Goal: Task Accomplishment & Management: Use online tool/utility

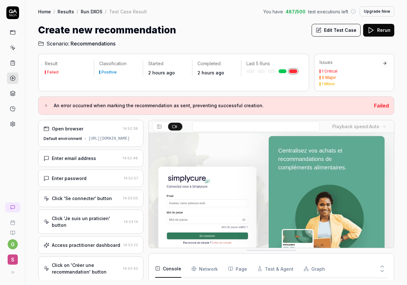
scroll to position [628, 0]
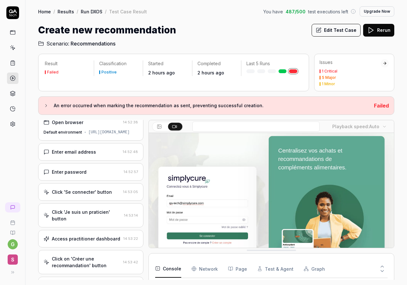
click at [16, 14] on icon at bounding box center [12, 12] width 13 height 13
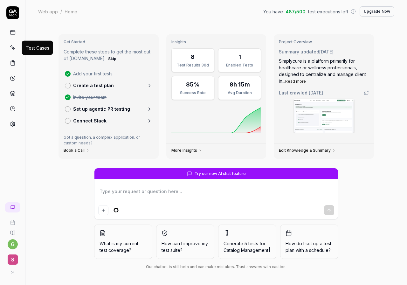
click at [11, 46] on icon at bounding box center [11, 46] width 0 height 1
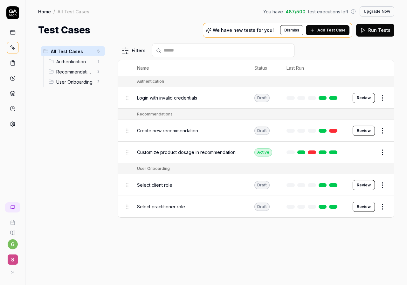
click at [385, 130] on html "g S Home / All Test Cases You have 487 / 500 test executions left Upgrade Now H…" at bounding box center [203, 142] width 407 height 285
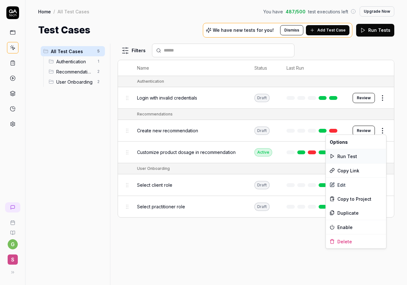
click at [363, 155] on div "Run Test" at bounding box center [356, 156] width 60 height 14
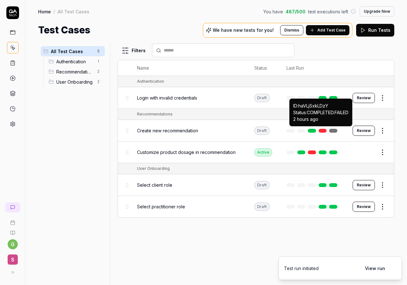
click at [326, 129] on link at bounding box center [323, 131] width 8 height 4
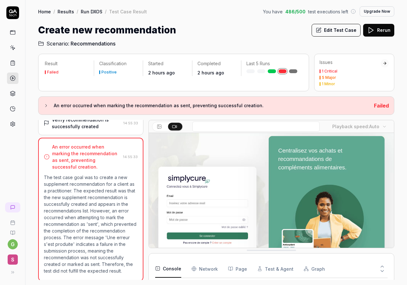
scroll to position [38, 0]
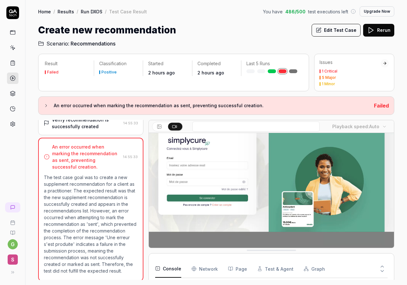
click at [297, 180] on video at bounding box center [271, 171] width 245 height 153
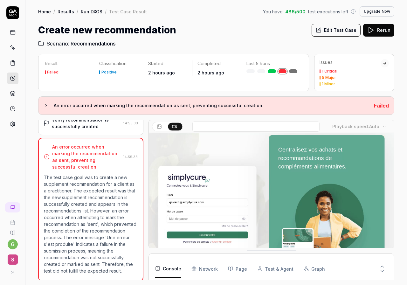
scroll to position [0, 0]
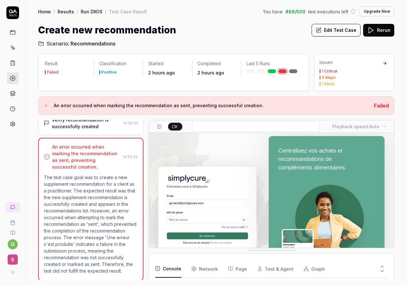
click at [255, 197] on video at bounding box center [271, 209] width 245 height 153
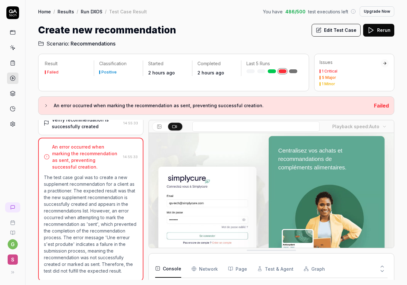
click at [255, 197] on video at bounding box center [271, 209] width 245 height 153
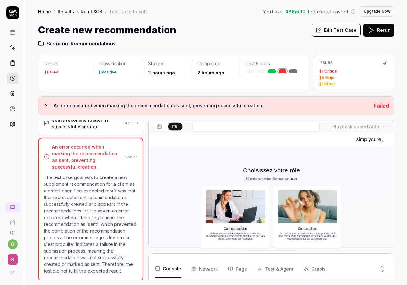
click at [255, 193] on video at bounding box center [271, 209] width 245 height 153
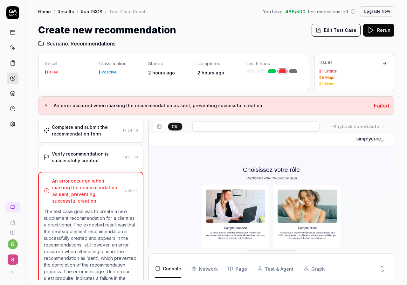
scroll to position [246, 0]
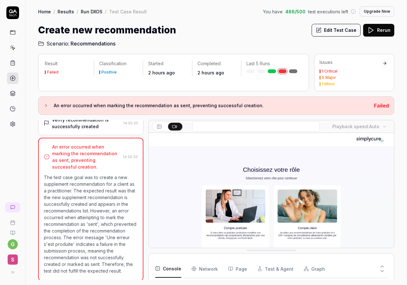
click at [200, 206] on video at bounding box center [271, 208] width 245 height 153
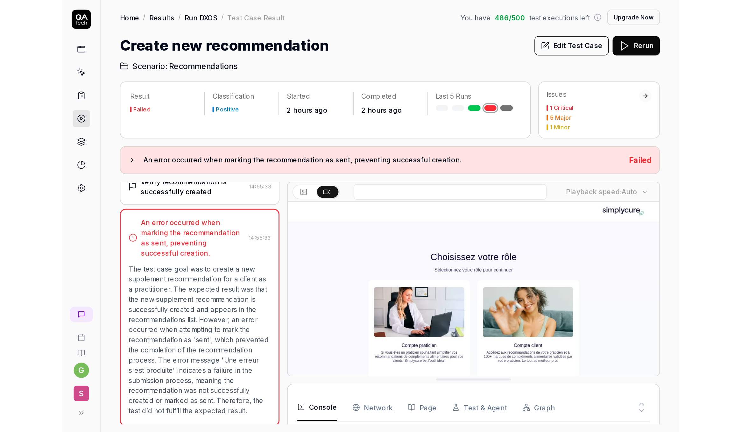
scroll to position [0, 0]
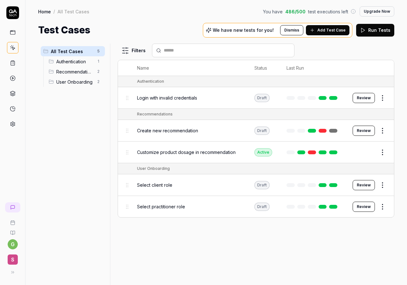
click at [197, 219] on div "Filters Name Status Last Run Authentication Login with invalid credentials Draf…" at bounding box center [256, 165] width 277 height 242
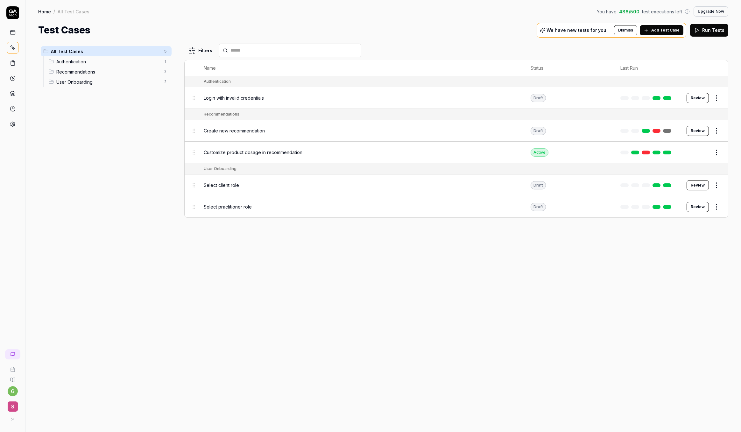
click at [407, 185] on div "Review" at bounding box center [703, 185] width 35 height 10
click at [407, 183] on button "Review" at bounding box center [697, 185] width 22 height 10
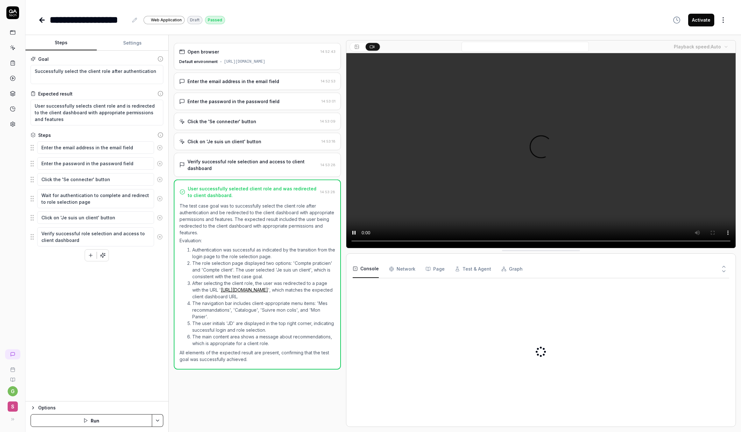
type textarea "*"
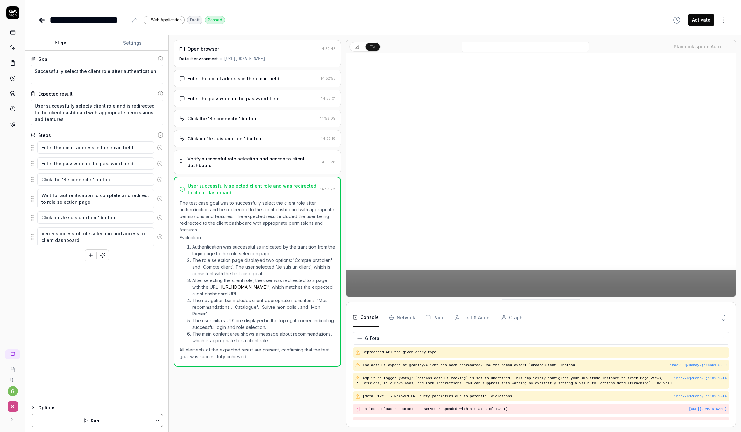
scroll to position [7, 0]
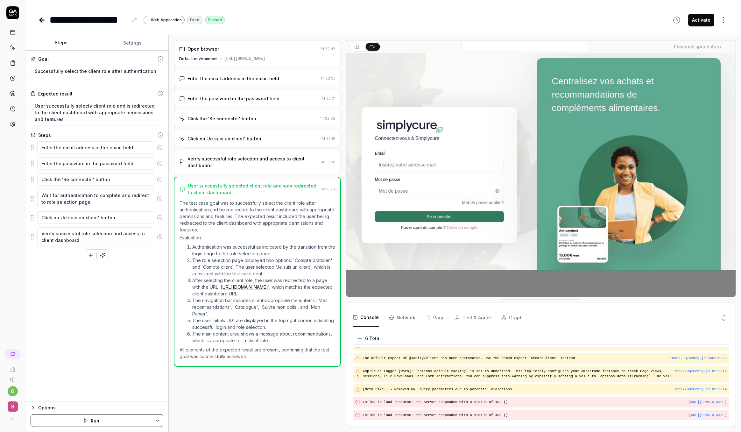
click at [46, 15] on link at bounding box center [42, 20] width 9 height 13
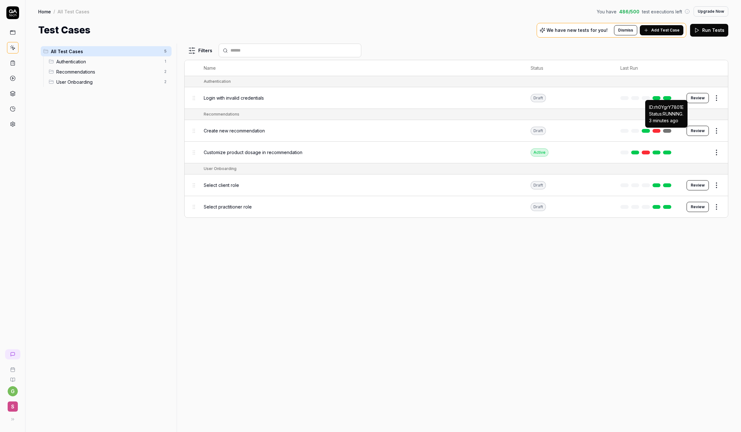
click at [407, 131] on link at bounding box center [667, 131] width 8 height 4
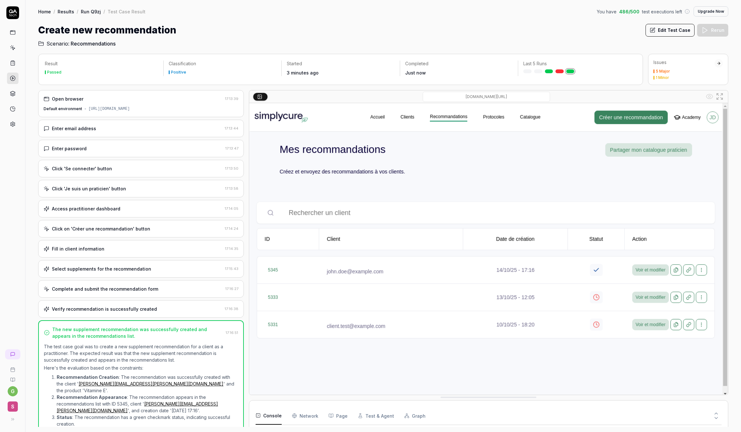
click at [157, 205] on div "Access practitioner dashboard" at bounding box center [133, 208] width 179 height 7
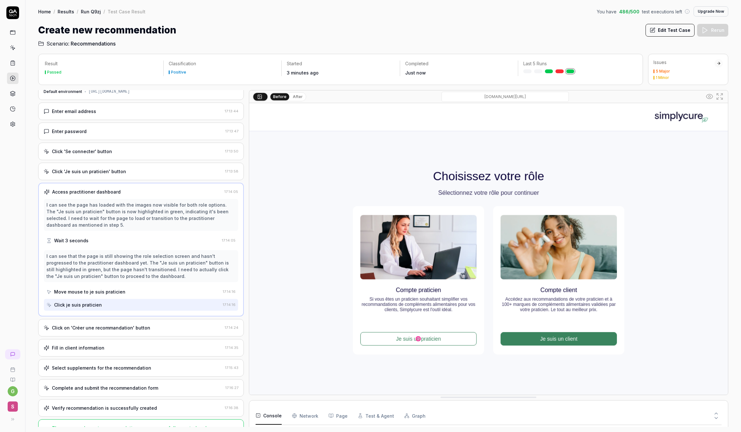
scroll to position [34, 0]
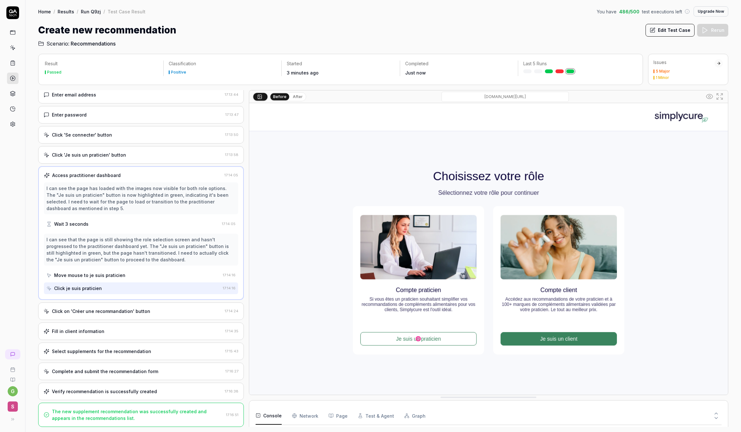
click at [151, 285] on div "Click on 'Créer une recommandation' button 17:14:24" at bounding box center [141, 311] width 206 height 18
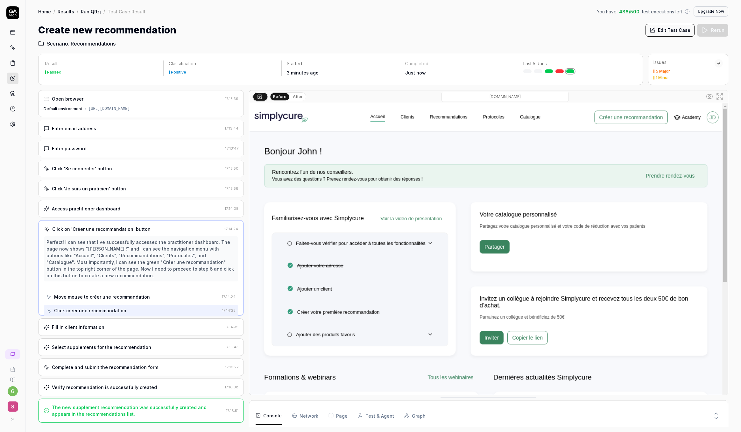
scroll to position [0, 0]
click at [151, 285] on div "Fill in client information 17:14:35" at bounding box center [141, 327] width 206 height 18
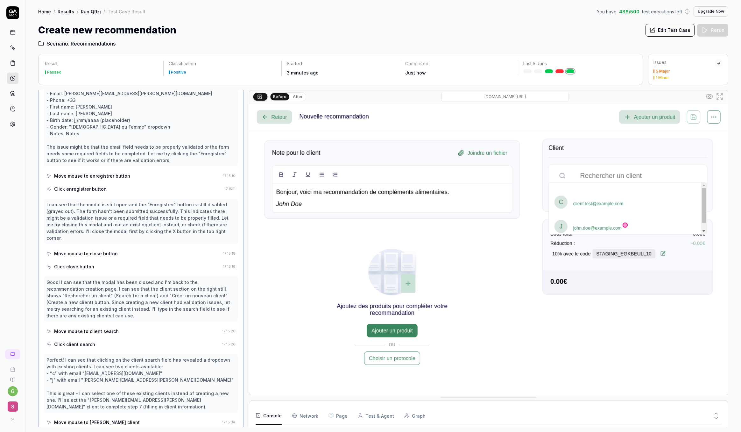
scroll to position [588, 0]
click at [15, 92] on icon at bounding box center [12, 92] width 5 height 3
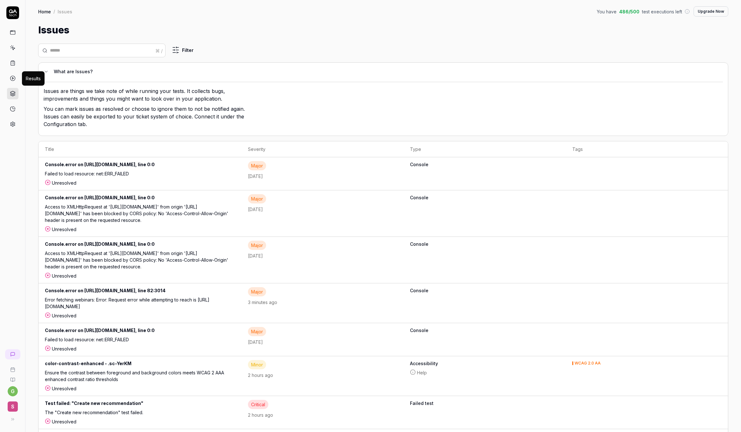
click at [12, 75] on icon at bounding box center [13, 78] width 6 height 6
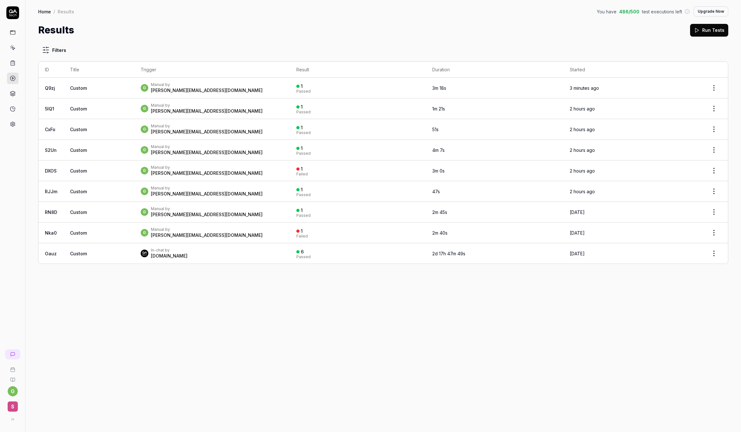
click at [15, 63] on icon at bounding box center [13, 63] width 6 height 6
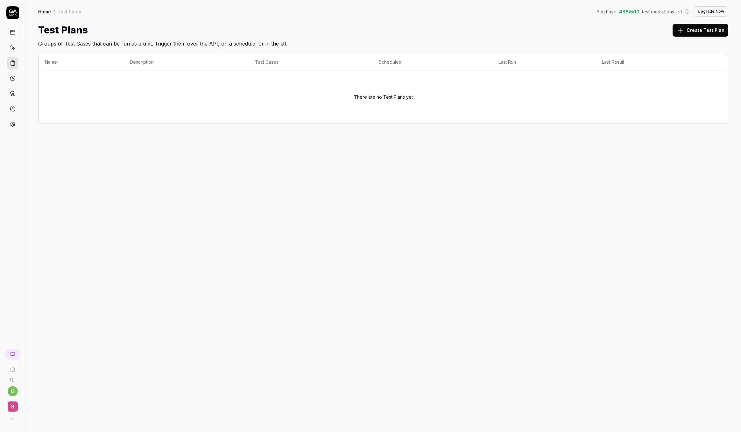
click at [15, 48] on icon at bounding box center [13, 48] width 6 height 6
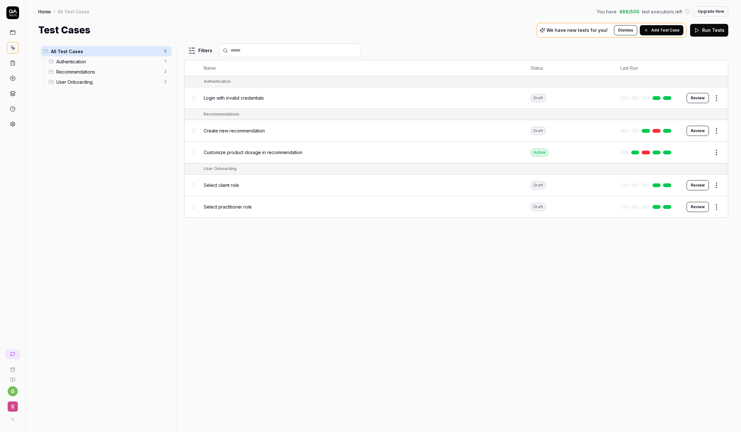
click at [407, 32] on span "Add Test Case" at bounding box center [665, 30] width 28 height 6
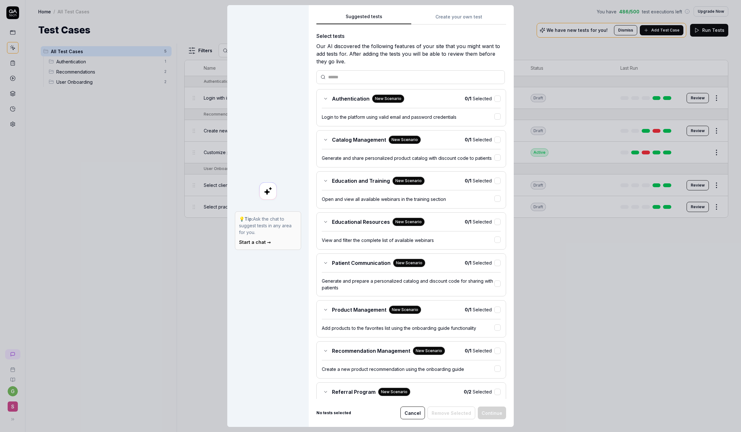
click at [407, 100] on div "Authentication New Scenario 0 / 1 Selected" at bounding box center [411, 99] width 179 height 8
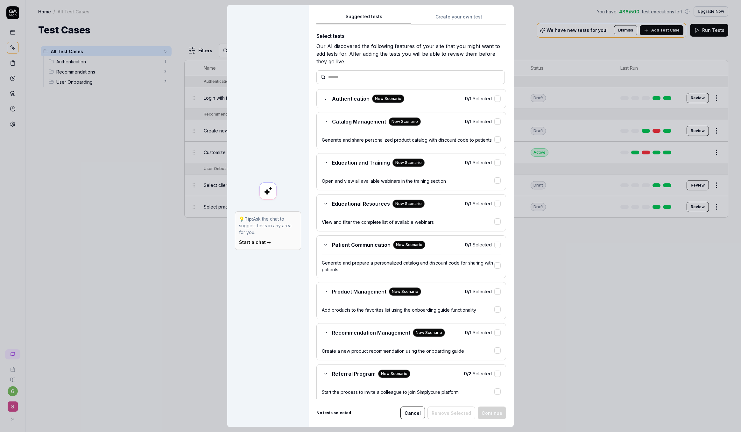
click at [407, 100] on div "Authentication New Scenario 0 / 1 Selected" at bounding box center [411, 99] width 179 height 8
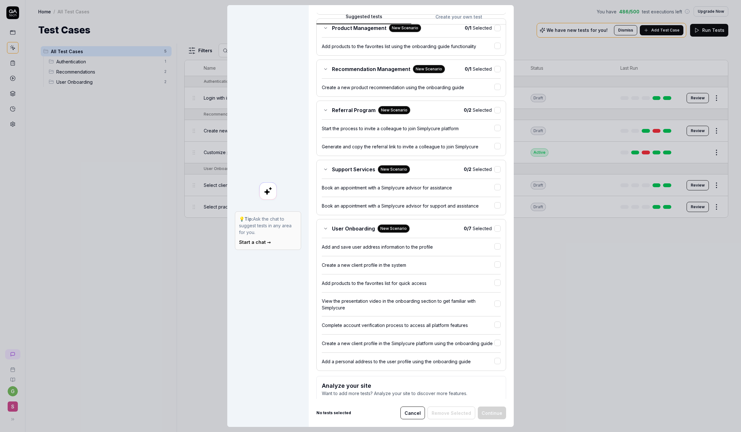
scroll to position [314, 0]
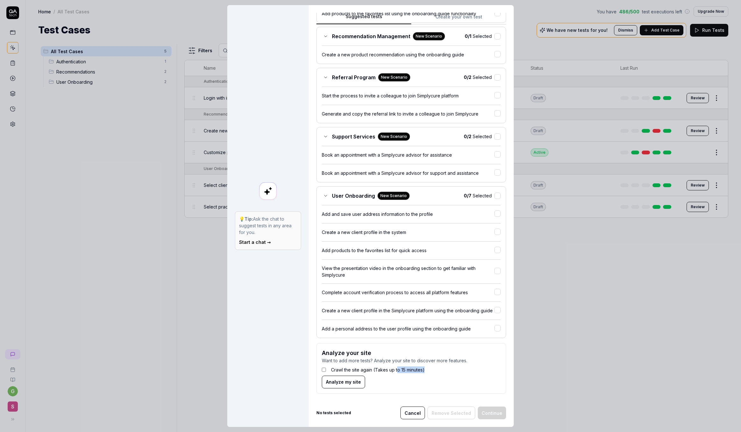
drag, startPoint x: 397, startPoint y: 369, endPoint x: 429, endPoint y: 369, distance: 32.1
click at [407, 285] on div "Crawl the site again (Takes up to 15 minutes)" at bounding box center [411, 370] width 179 height 12
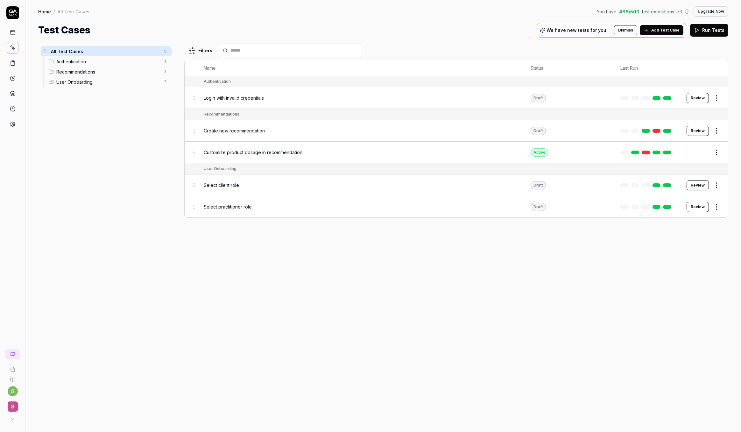
click at [407, 285] on div at bounding box center [425, 372] width 0 height 0
click at [338, 285] on div "Filters Name Status Last Run Authentication Login with invalid credentials Draf…" at bounding box center [456, 238] width 544 height 388
click at [407, 32] on span "Add Test Case" at bounding box center [665, 30] width 28 height 6
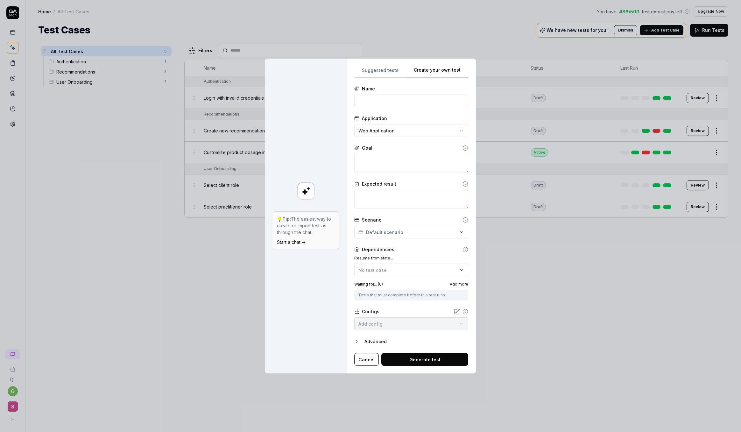
click at [407, 15] on div "Create your own test 💡 Tip: The easiest way to create or import tests is throug…" at bounding box center [370, 216] width 741 height 432
click at [397, 92] on div "Name" at bounding box center [411, 88] width 114 height 7
click at [397, 100] on input at bounding box center [411, 101] width 114 height 13
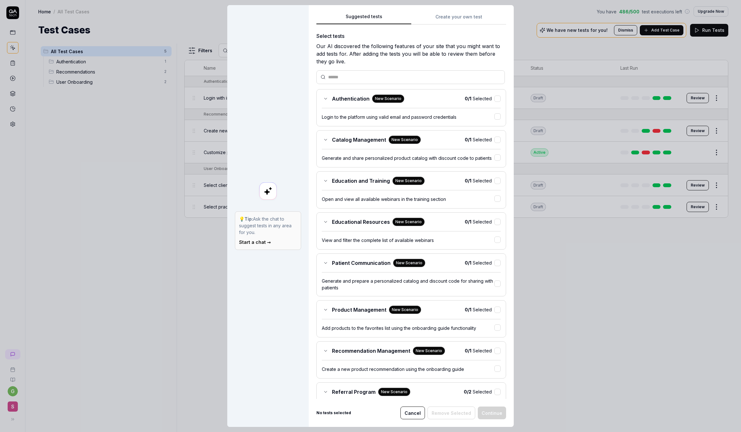
click at [384, 74] on div "Suggested tests Create your own test Select tests Our AI discovered the followi…" at bounding box center [411, 206] width 190 height 386
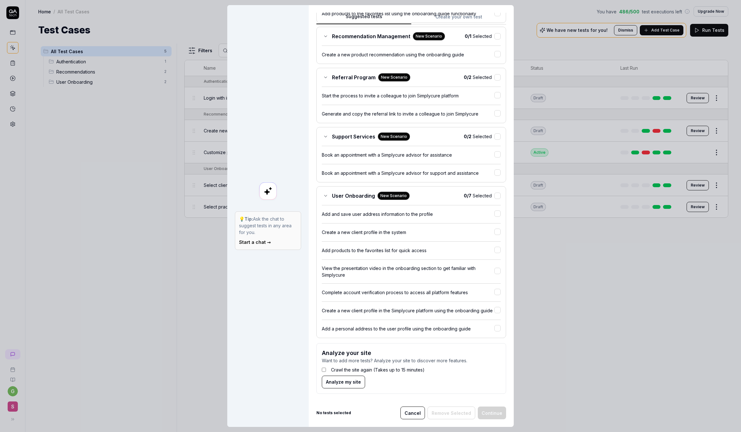
scroll to position [0, 0]
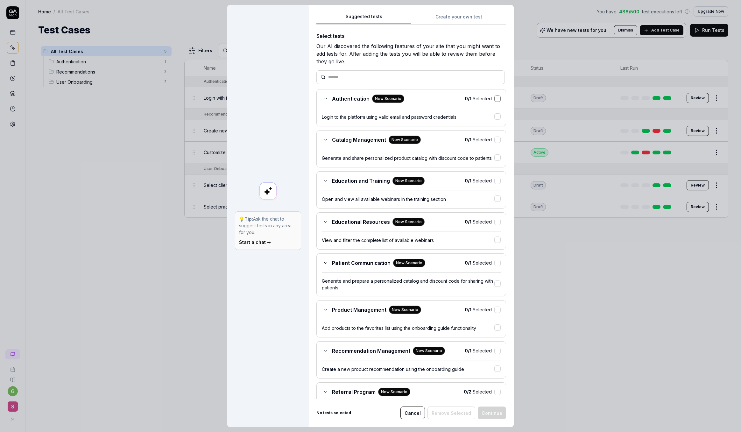
click at [407, 98] on button "button" at bounding box center [497, 98] width 6 height 6
click at [407, 141] on button "button" at bounding box center [497, 139] width 6 height 6
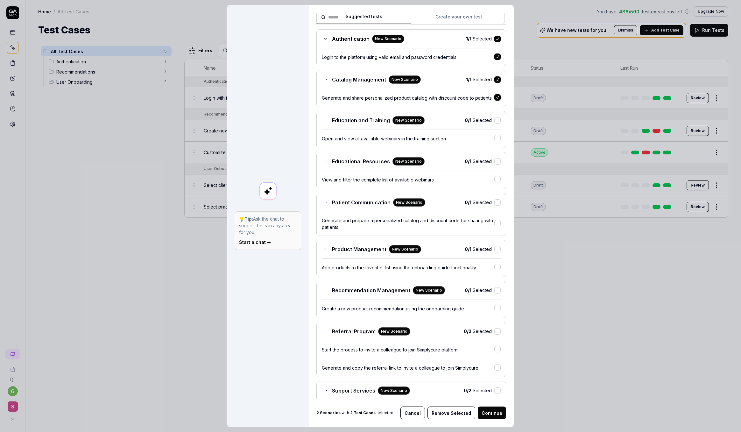
scroll to position [62, 0]
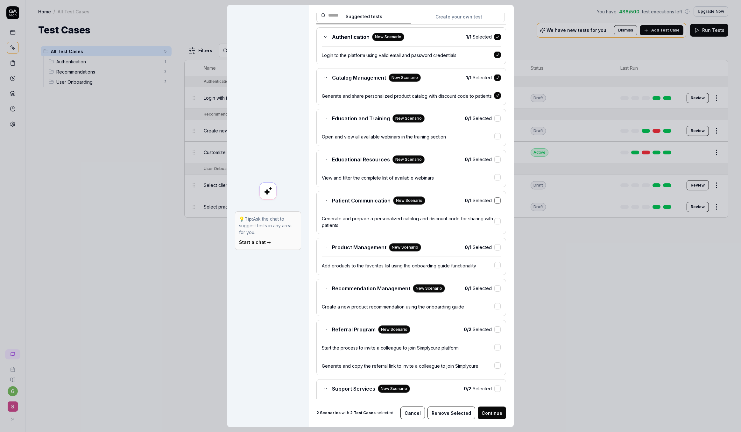
click at [407, 199] on button "button" at bounding box center [497, 200] width 6 height 6
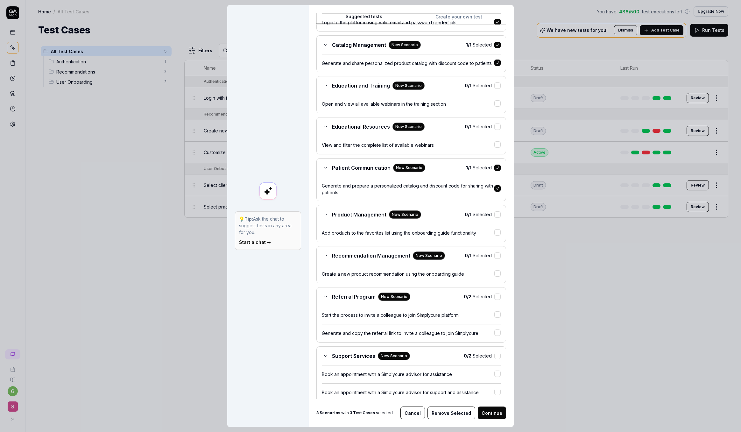
scroll to position [97, 0]
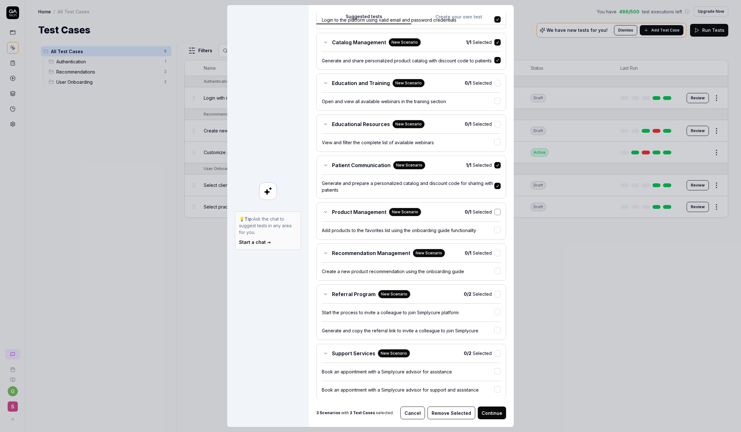
click at [407, 212] on button "button" at bounding box center [497, 212] width 6 height 6
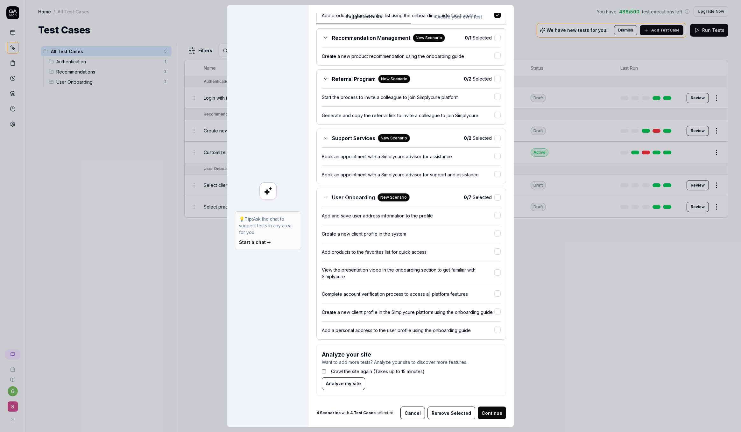
scroll to position [313, 0]
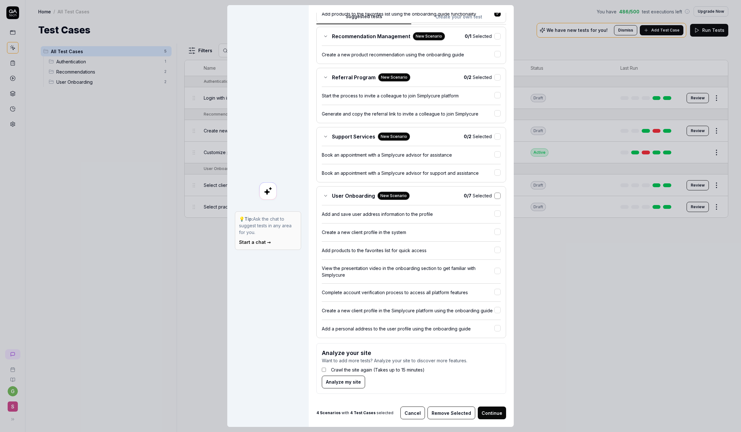
click at [407, 197] on button "button" at bounding box center [497, 196] width 6 height 6
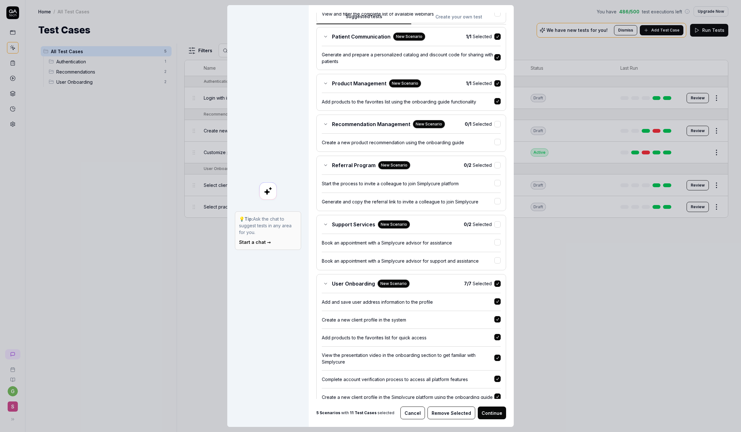
scroll to position [312, 0]
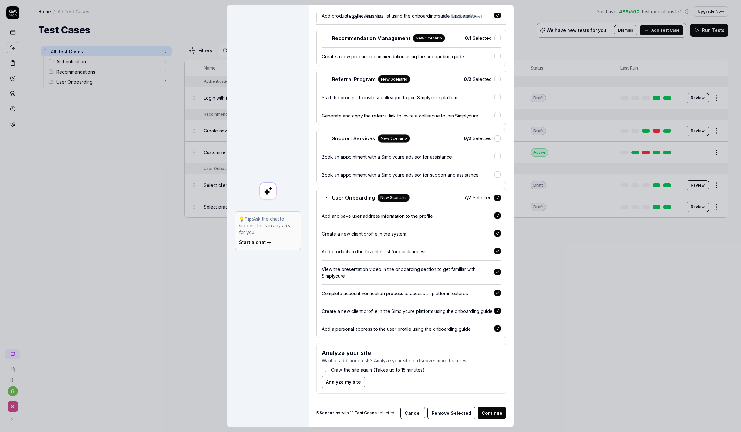
click at [407, 197] on button "button" at bounding box center [497, 197] width 6 height 6
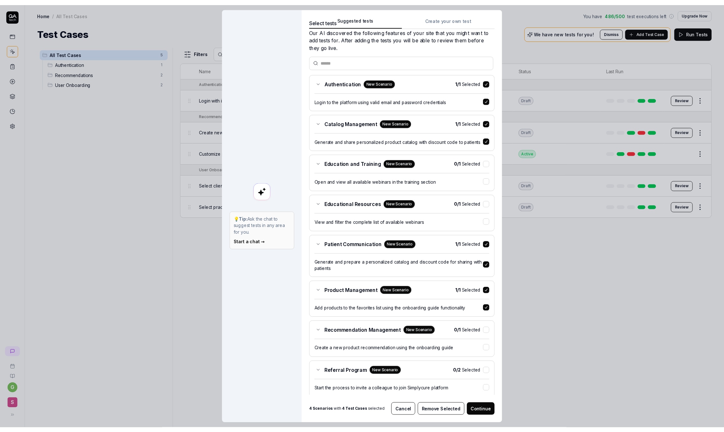
scroll to position [19, 0]
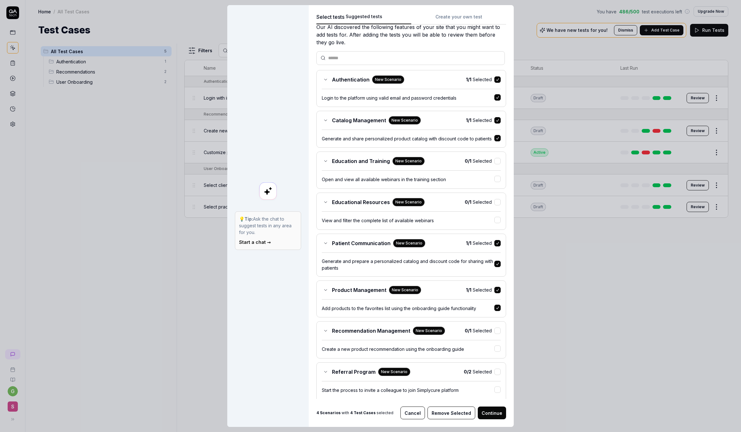
click at [407, 285] on button "Continue" at bounding box center [492, 412] width 28 height 13
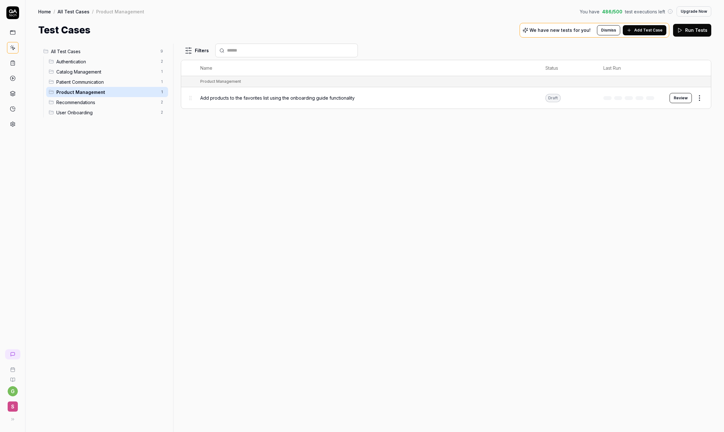
click at [191, 175] on div "Filters Name Status Last Run Product Management Add products to the favorites l…" at bounding box center [446, 238] width 530 height 388
click at [92, 53] on span "All Test Cases" at bounding box center [104, 51] width 106 height 7
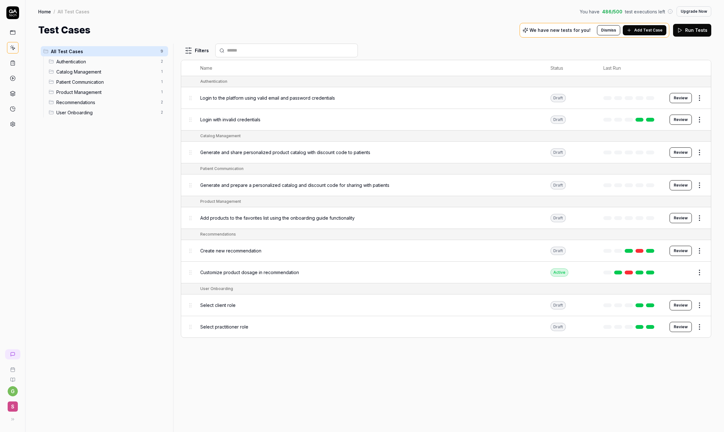
click at [407, 34] on button "Run Tests" at bounding box center [692, 30] width 38 height 13
